Goal: Information Seeking & Learning: Learn about a topic

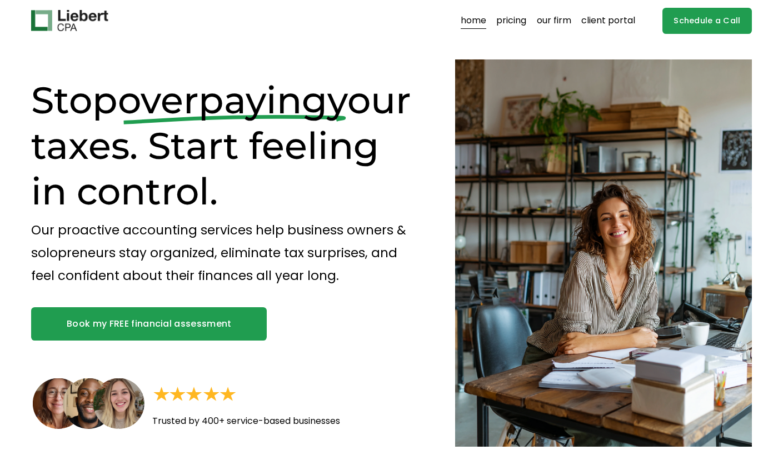
click at [519, 17] on link "pricing" at bounding box center [511, 21] width 30 height 18
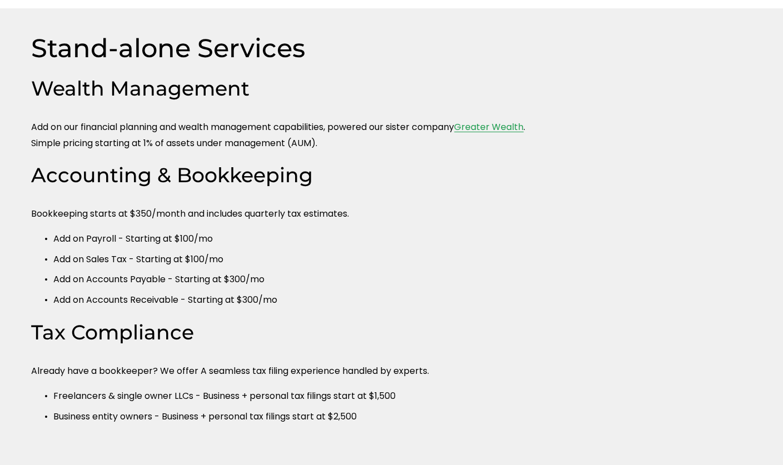
scroll to position [500, 0]
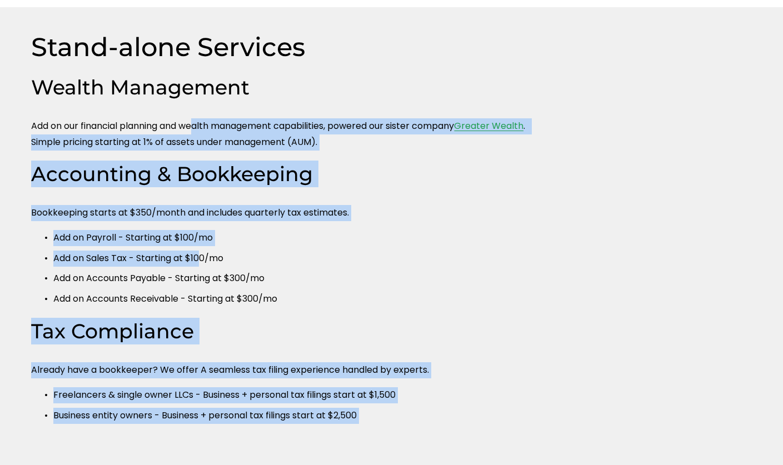
drag, startPoint x: 198, startPoint y: 127, endPoint x: 204, endPoint y: 253, distance: 126.3
click at [204, 253] on div "Stand-alone Services Wealth Management Add on our financial planning and wealth…" at bounding box center [391, 258] width 783 height 454
click at [204, 253] on ul "Add on Payroll - Starting at $100/mo Add on Sales Tax - Starting at $100/mo Add…" at bounding box center [285, 268] width 509 height 77
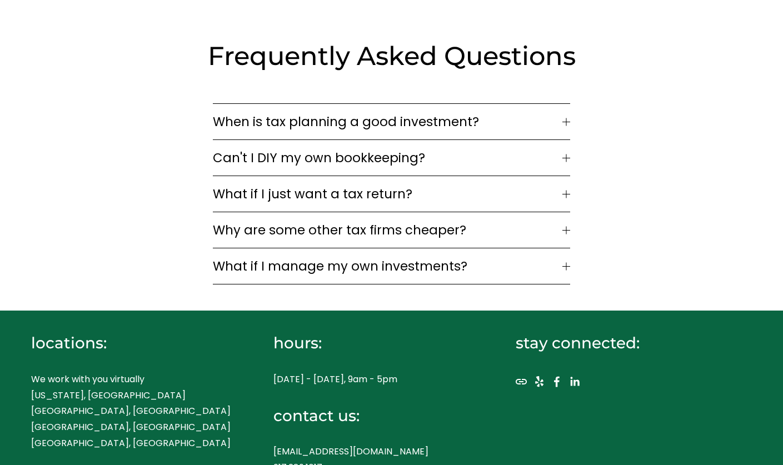
scroll to position [1612, 0]
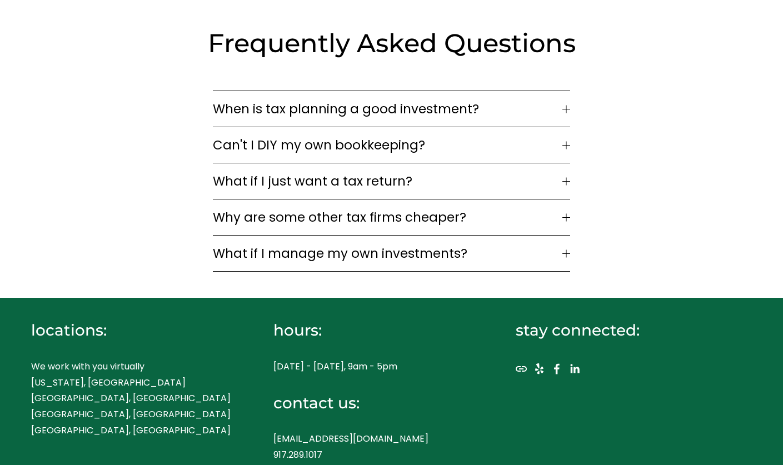
click at [281, 172] on span "What if I just want a tax return?" at bounding box center [388, 181] width 350 height 19
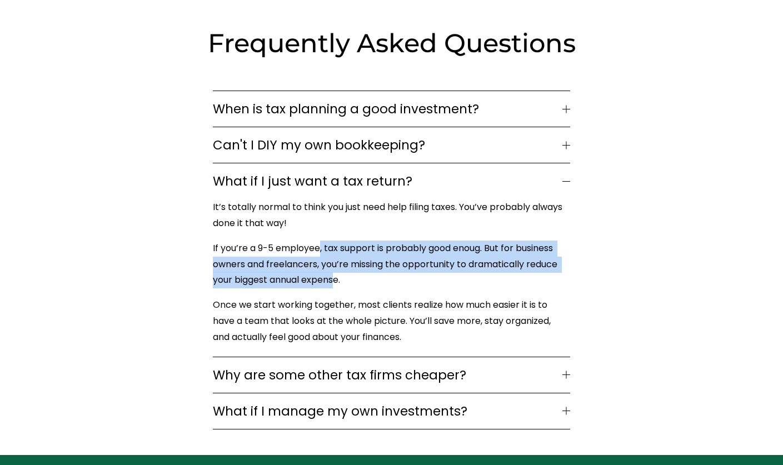
drag, startPoint x: 319, startPoint y: 229, endPoint x: 338, endPoint y: 253, distance: 30.5
click at [338, 253] on p "If you’re a 9-5 employee, tax support is probably good enoug. But for business …" at bounding box center [389, 265] width 352 height 48
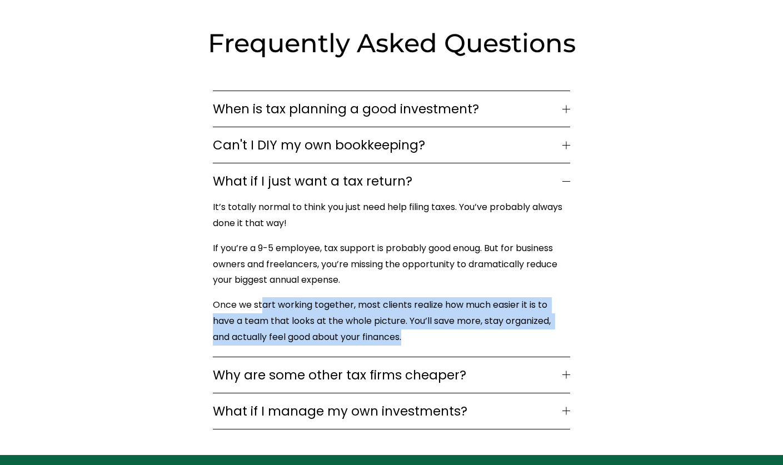
drag, startPoint x: 262, startPoint y: 276, endPoint x: 416, endPoint y: 317, distance: 159.8
click at [416, 317] on p "Once we start working together, most clients realize how much easier it is to h…" at bounding box center [389, 321] width 352 height 48
click at [417, 317] on p "Once we start working together, most clients realize how much easier it is to h…" at bounding box center [389, 321] width 352 height 48
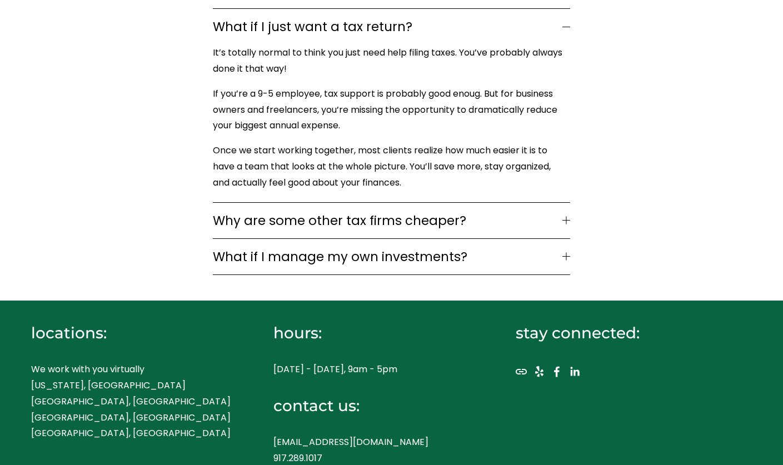
scroll to position [1769, 0]
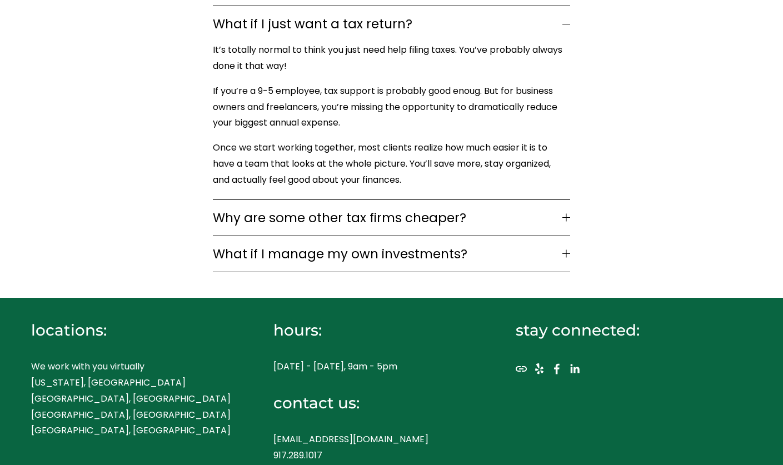
click at [368, 208] on span "Why are some other tax firms cheaper?" at bounding box center [388, 217] width 350 height 19
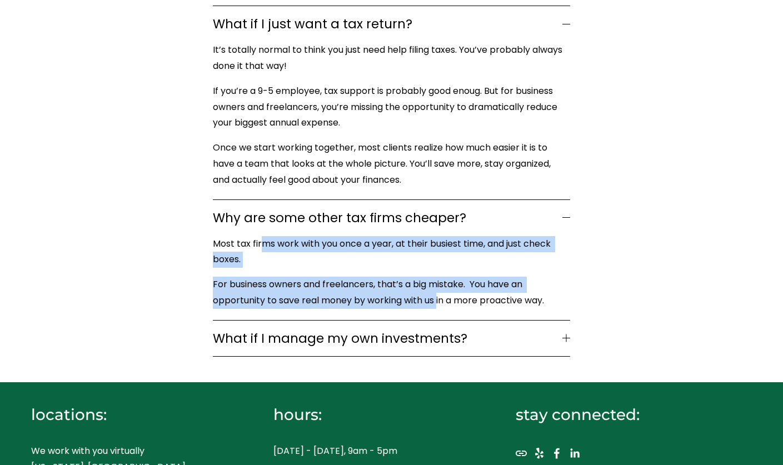
drag, startPoint x: 265, startPoint y: 220, endPoint x: 438, endPoint y: 274, distance: 181.8
click at [438, 274] on div "Most tax firms work with you once a year, at their busiest time, and just check…" at bounding box center [391, 278] width 357 height 84
click at [438, 277] on p "For business owners and freelancers, that’s a big mistake. You have an opportun…" at bounding box center [389, 293] width 352 height 32
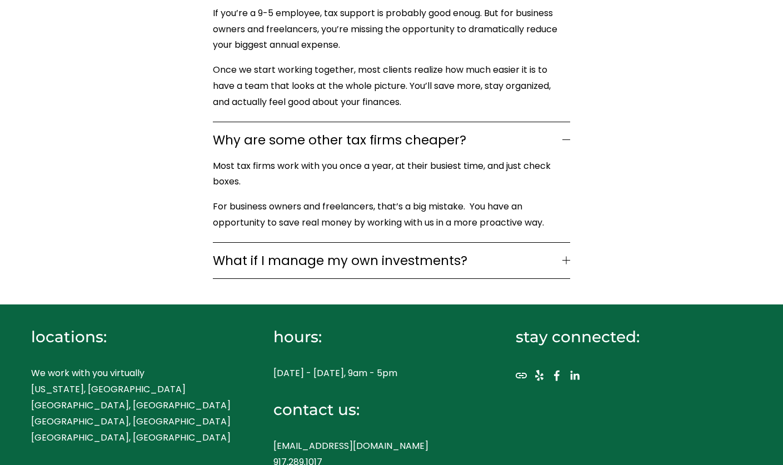
scroll to position [1854, 0]
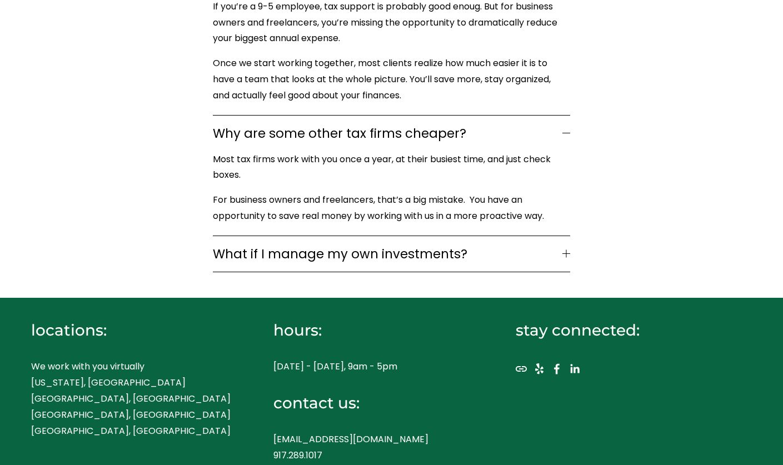
click at [354, 245] on span "What if I manage my own investments?" at bounding box center [388, 254] width 350 height 19
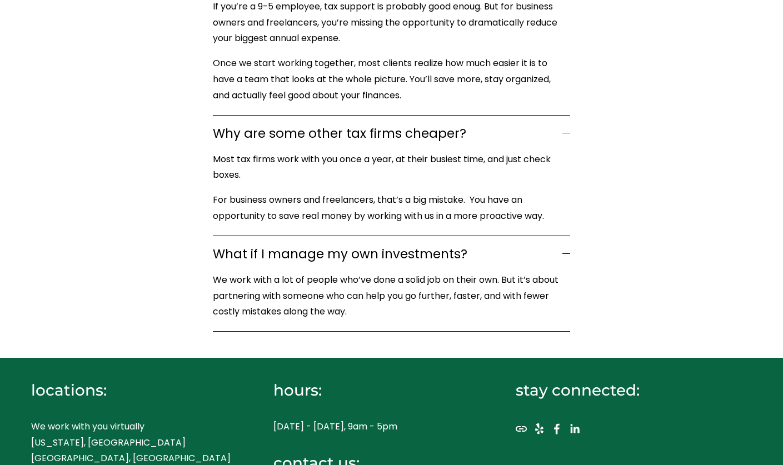
scroll to position [1576, 0]
